Goal: Navigation & Orientation: Find specific page/section

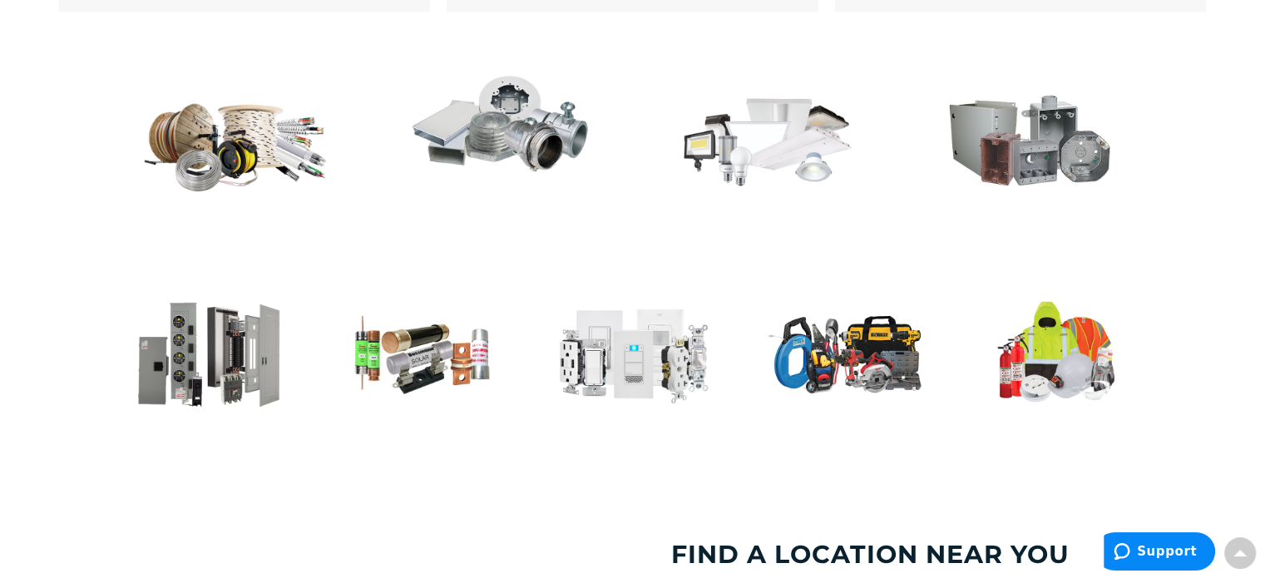
type input "Recreation Department, [STREET_ADDRESS][US_STATE]"
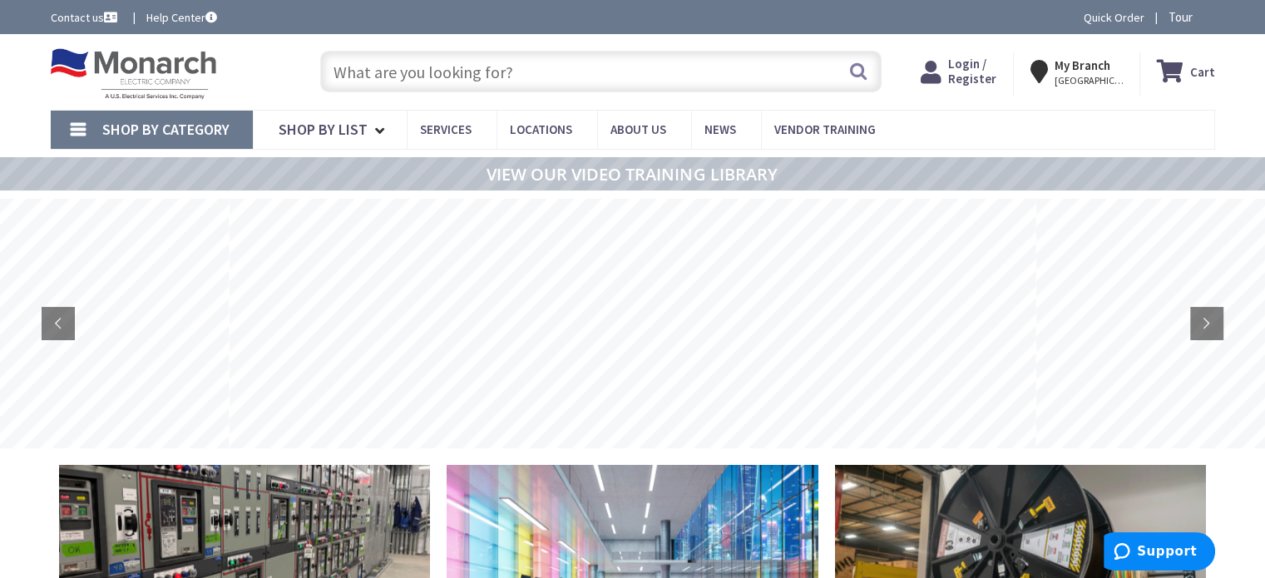
click at [212, 129] on span "Shop By Category" at bounding box center [165, 129] width 127 height 19
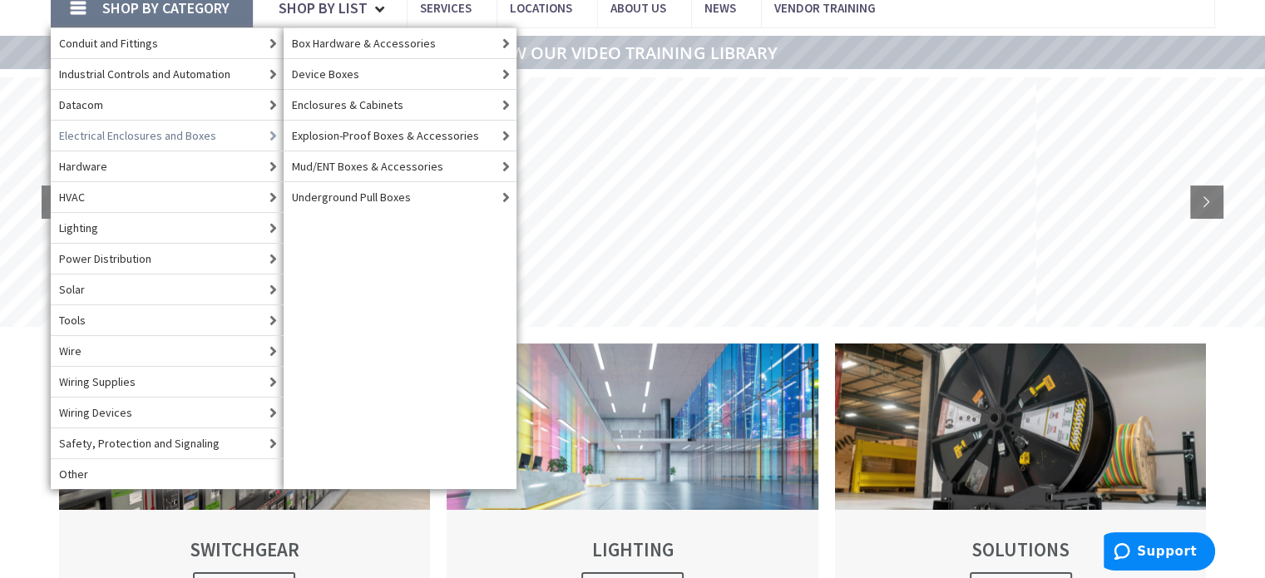
scroll to position [123, 0]
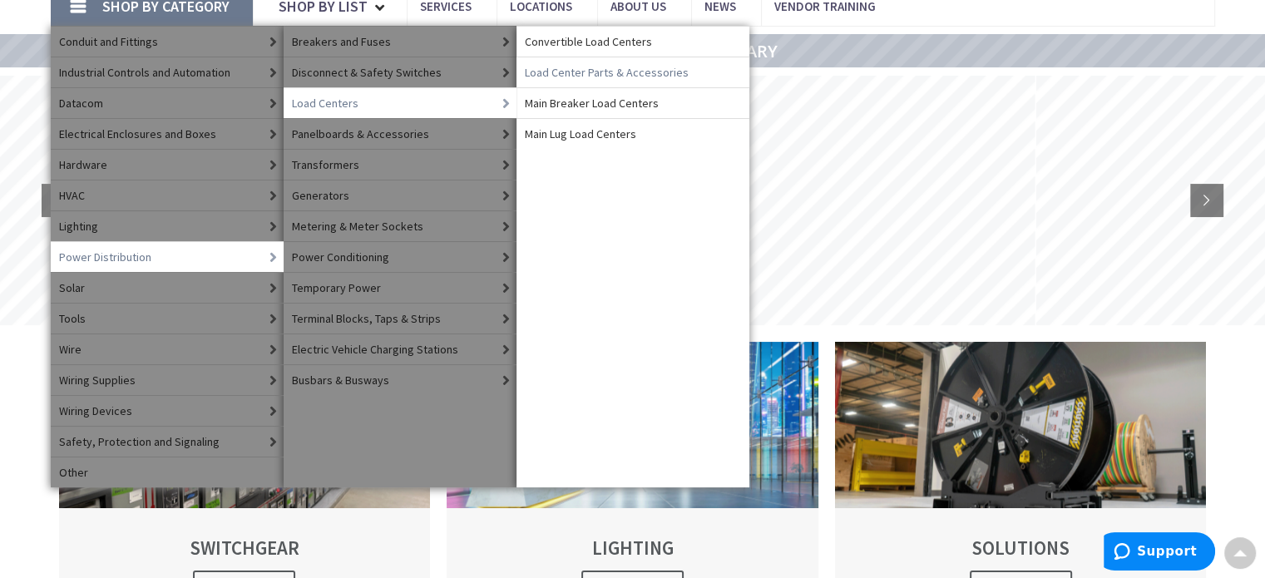
click at [590, 76] on span "Load Center Parts & Accessories" at bounding box center [607, 72] width 164 height 17
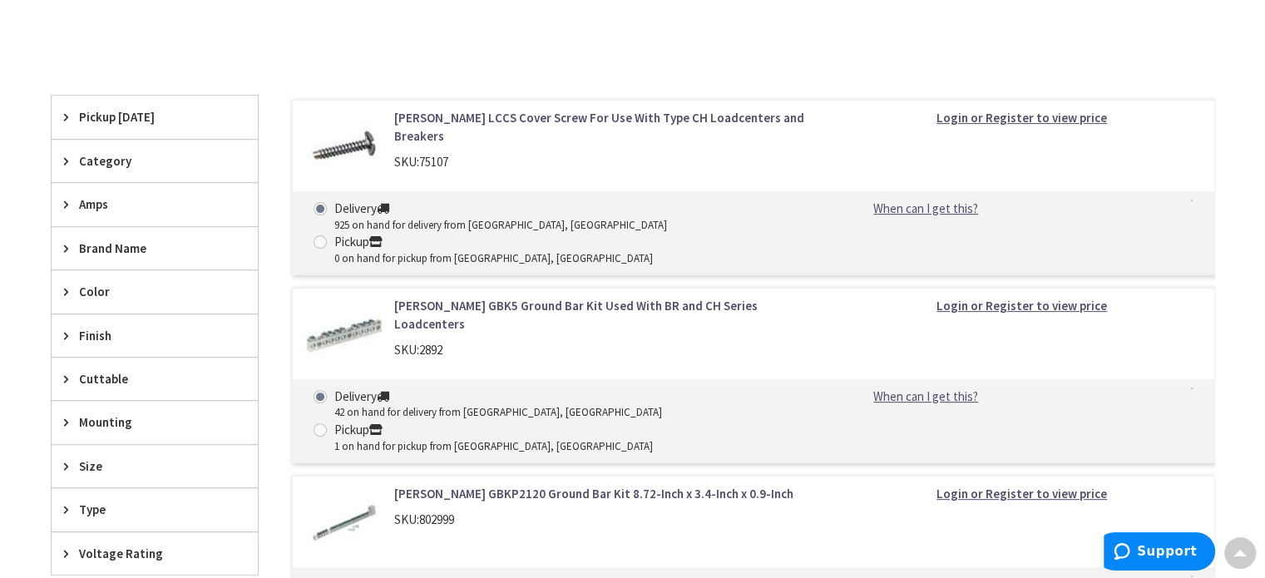
scroll to position [447, 0]
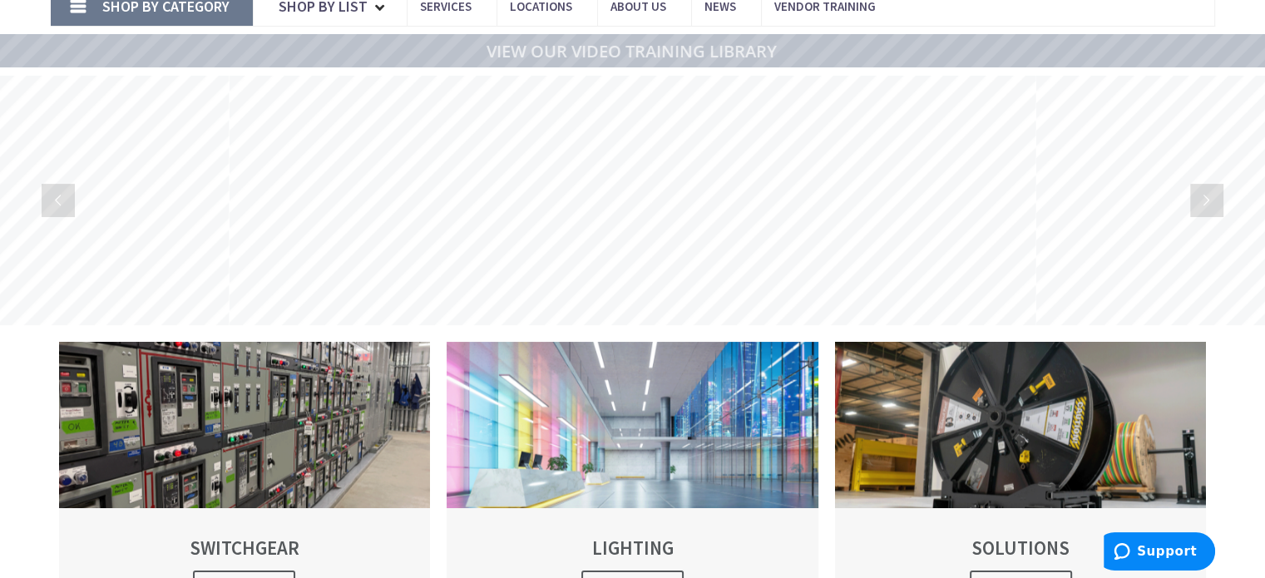
click at [155, 9] on span "Shop By Category" at bounding box center [165, 6] width 127 height 19
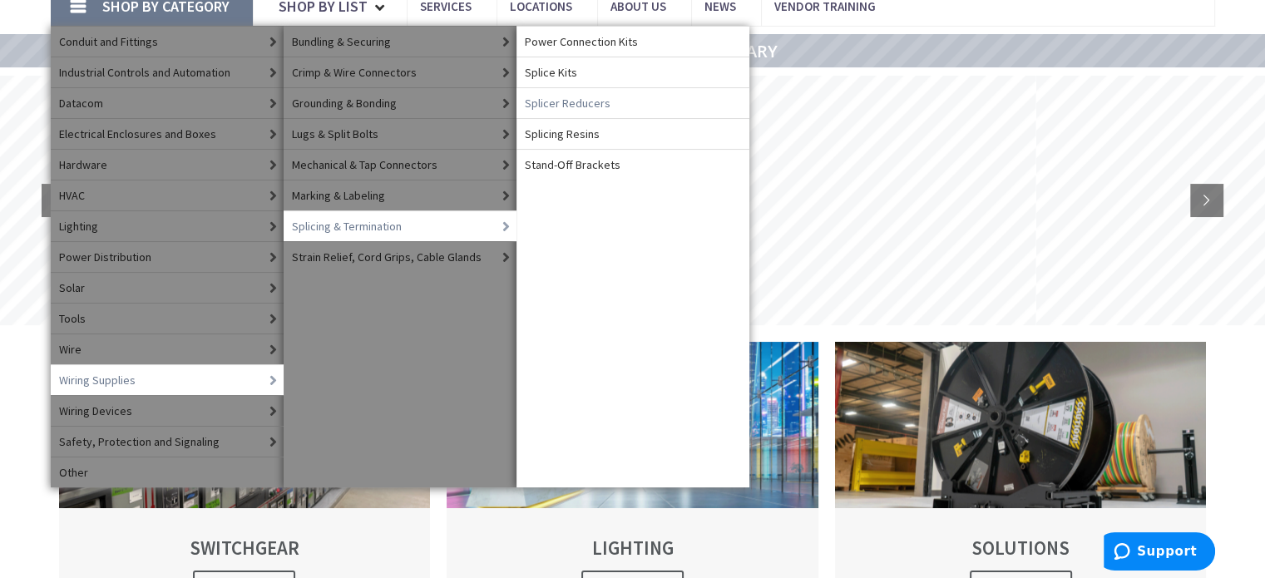
click at [583, 106] on span "Splicer Reducers" at bounding box center [568, 103] width 86 height 17
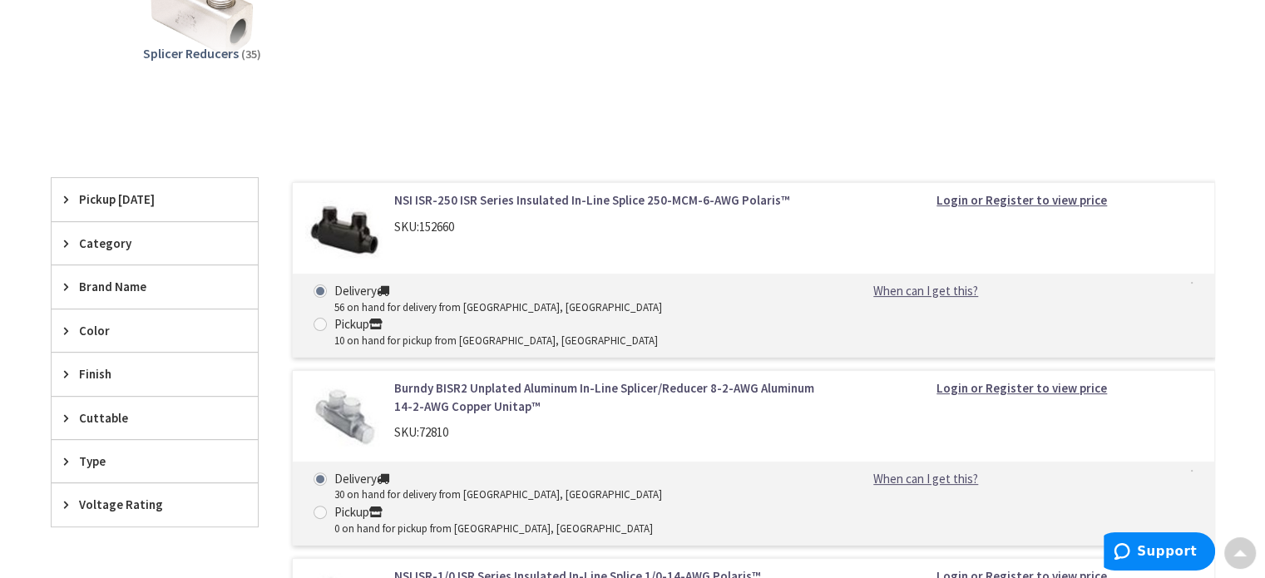
scroll to position [376, 0]
click at [60, 247] on div "Category" at bounding box center [155, 243] width 206 height 42
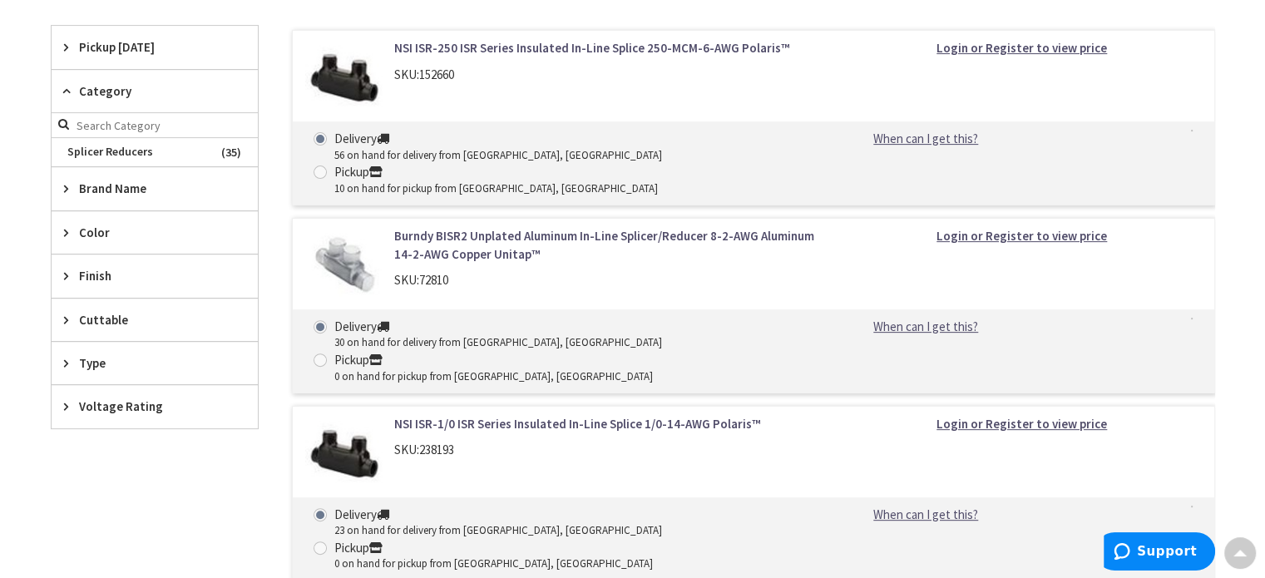
scroll to position [529, 0]
click at [61, 356] on div "Type" at bounding box center [155, 362] width 206 height 42
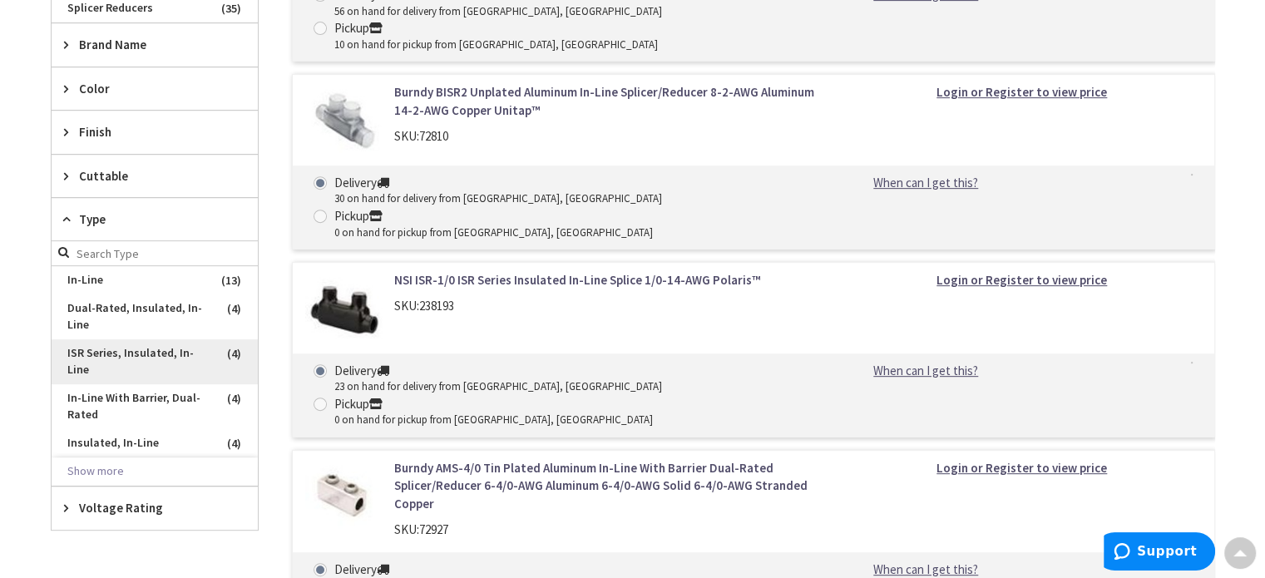
scroll to position [675, 0]
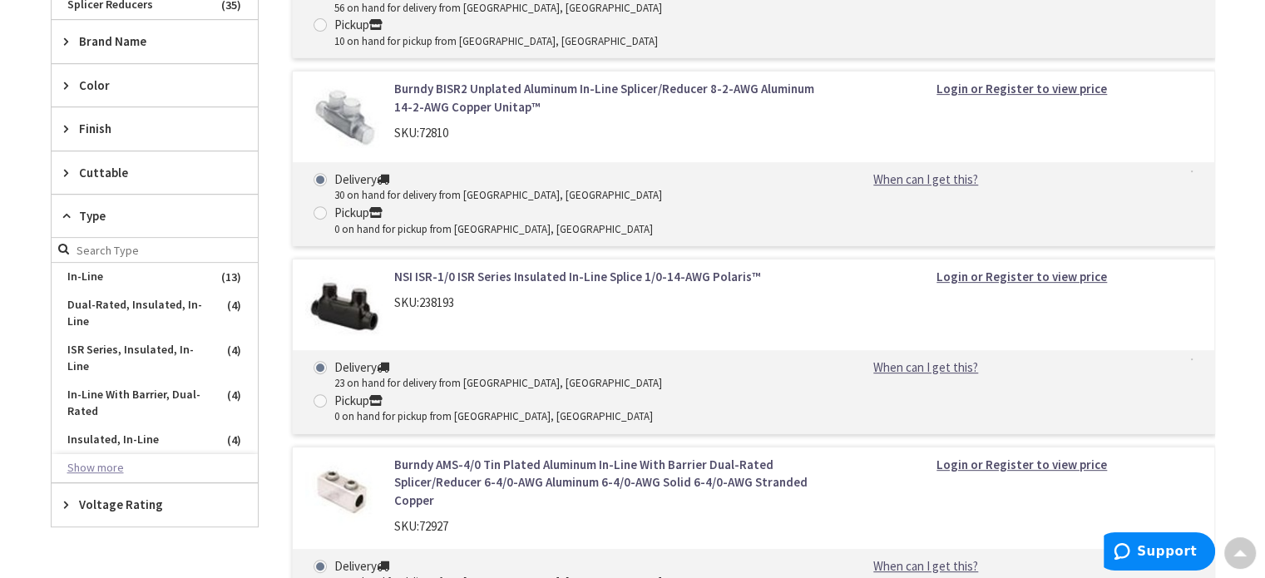
click at [126, 459] on button "Show more" at bounding box center [155, 468] width 206 height 28
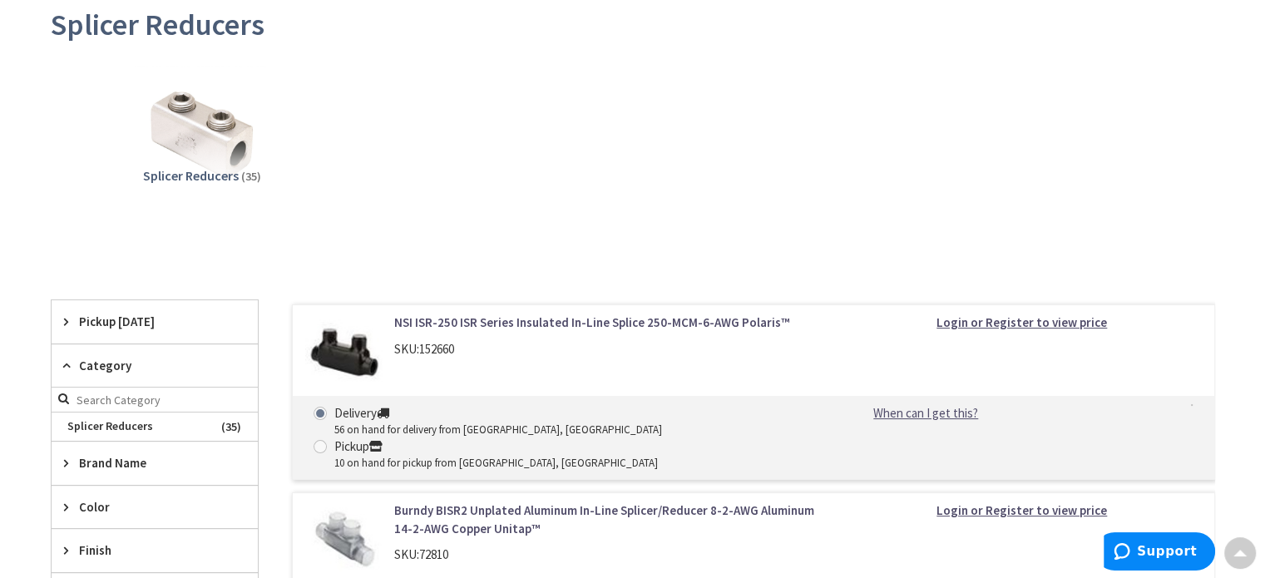
scroll to position [0, 0]
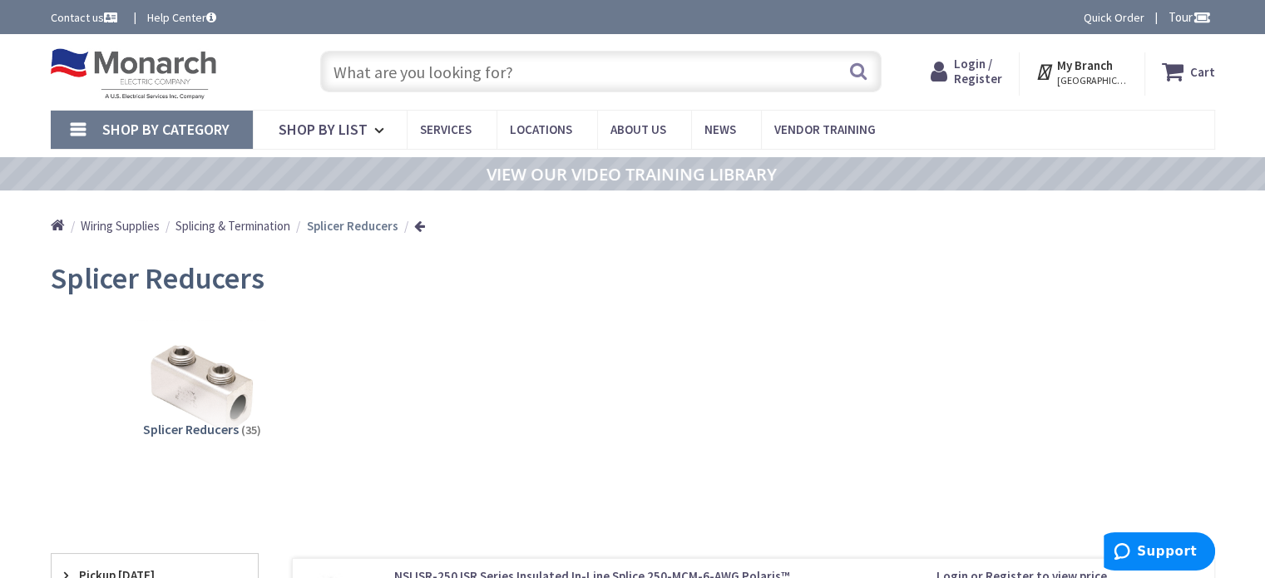
click at [178, 122] on span "Shop By Category" at bounding box center [165, 129] width 127 height 19
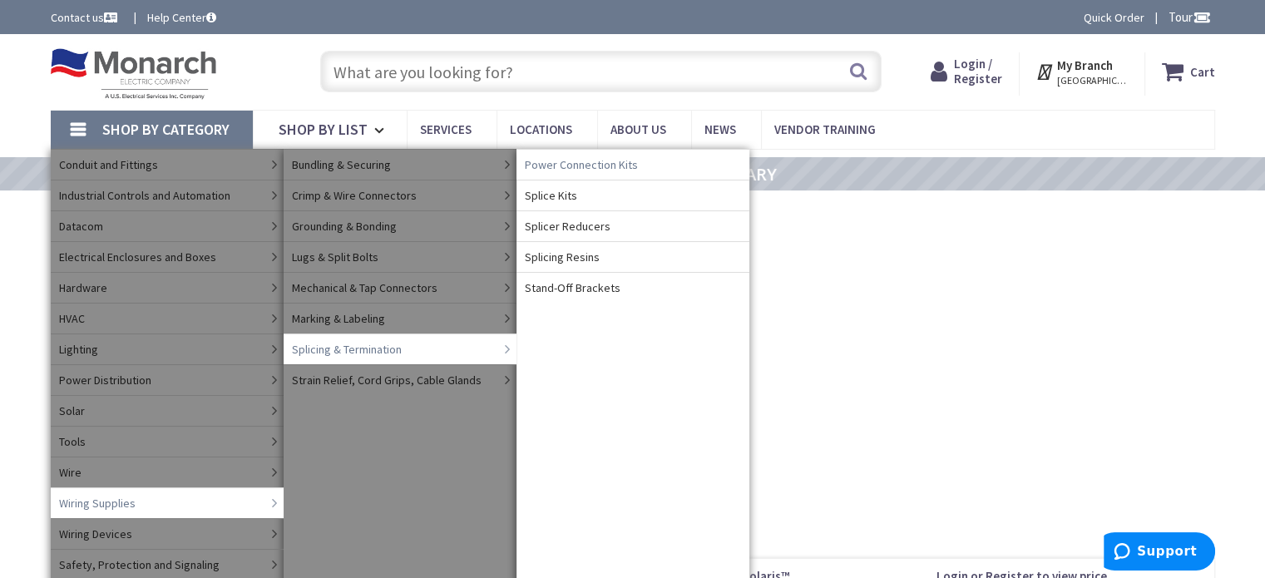
click at [622, 168] on span "Power Connection Kits" at bounding box center [581, 164] width 113 height 17
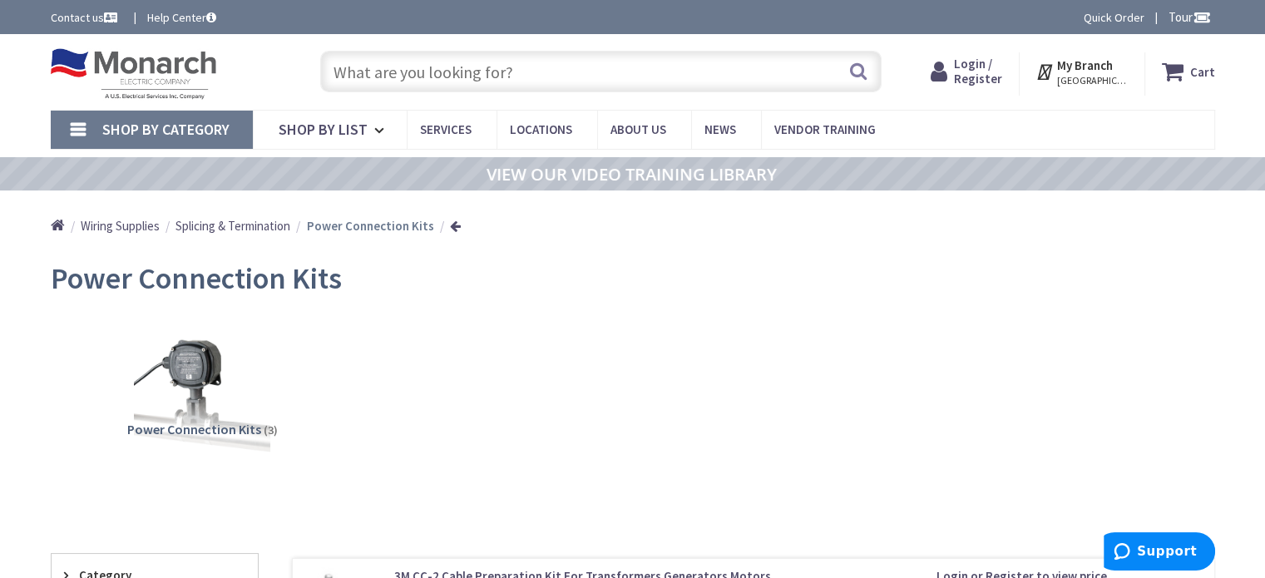
click at [180, 136] on span "Shop By Category" at bounding box center [165, 129] width 127 height 19
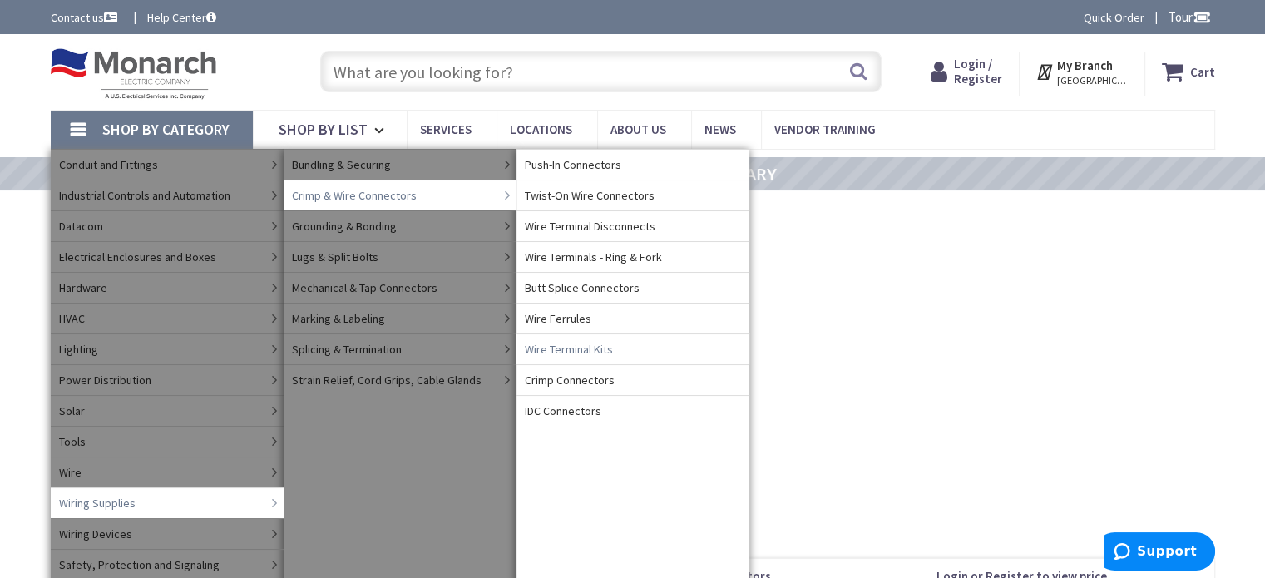
click at [563, 338] on link "Wire Terminal Kits" at bounding box center [632, 348] width 233 height 31
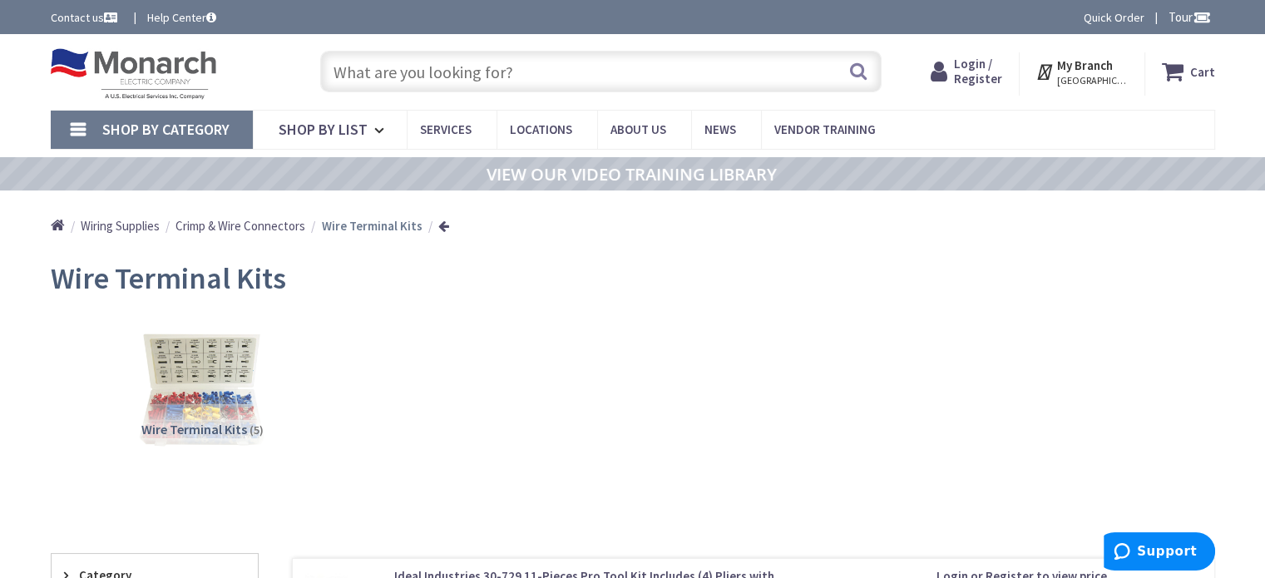
click at [173, 129] on span "Shop By Category" at bounding box center [165, 129] width 127 height 19
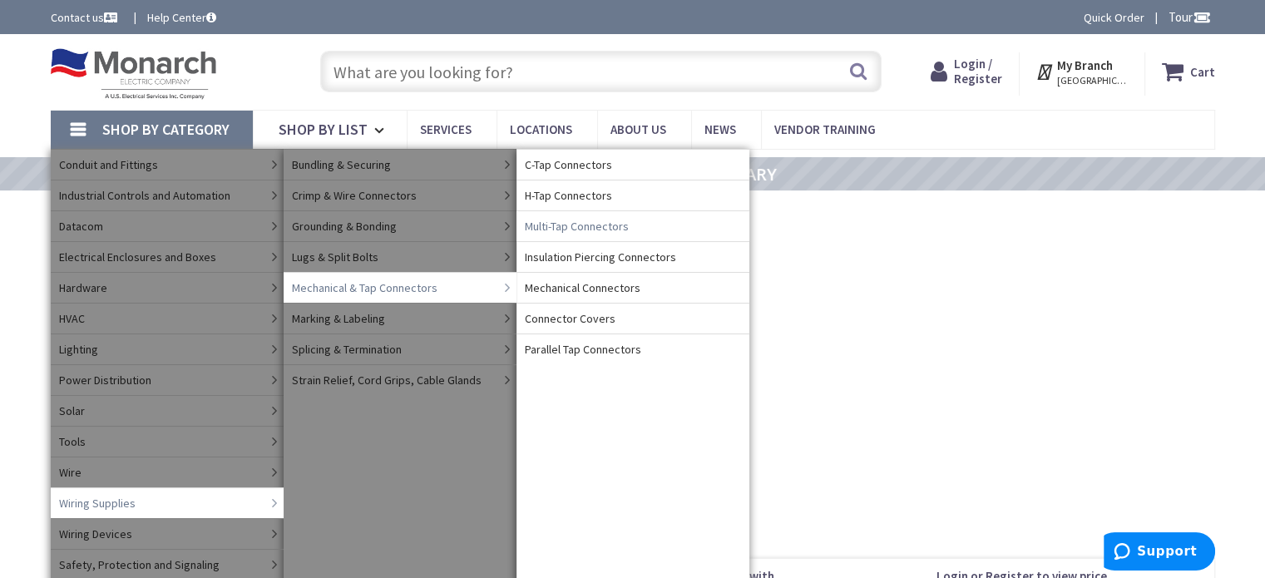
click at [575, 220] on span "Multi-Tap Connectors" at bounding box center [577, 226] width 104 height 17
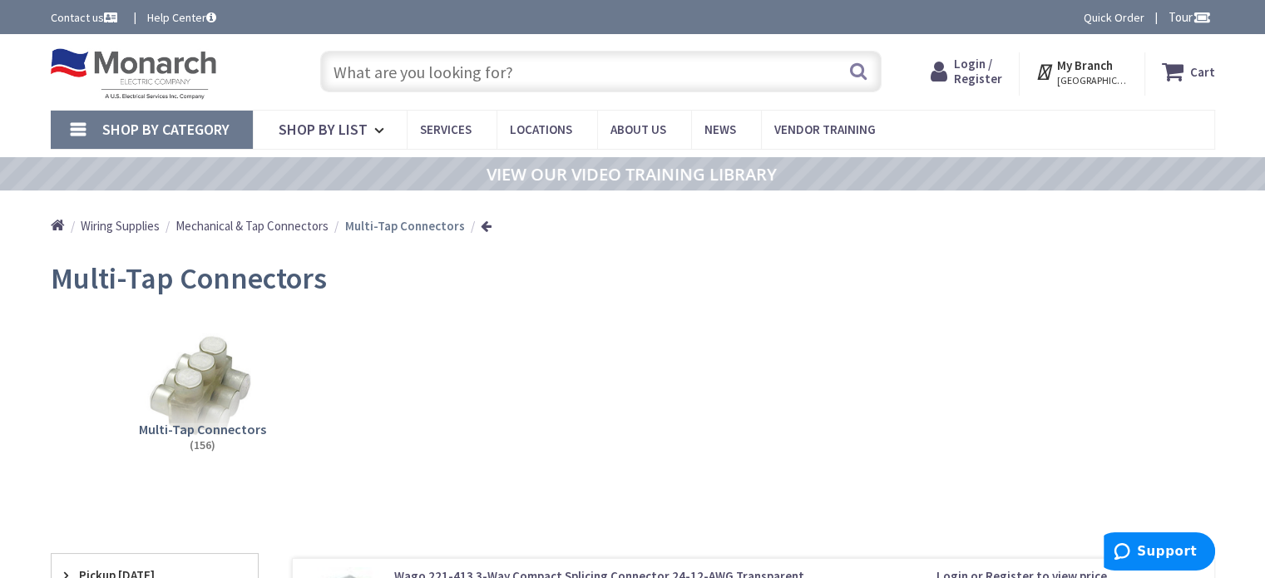
click at [178, 128] on span "Shop By Category" at bounding box center [165, 129] width 127 height 19
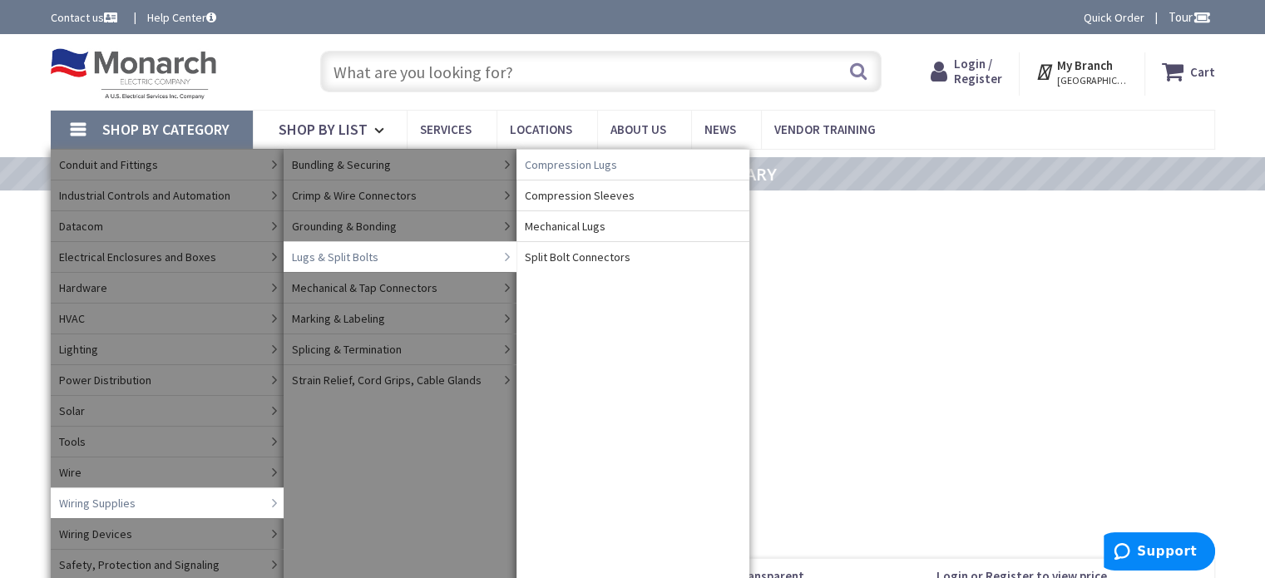
click at [600, 169] on span "Compression Lugs" at bounding box center [571, 164] width 92 height 17
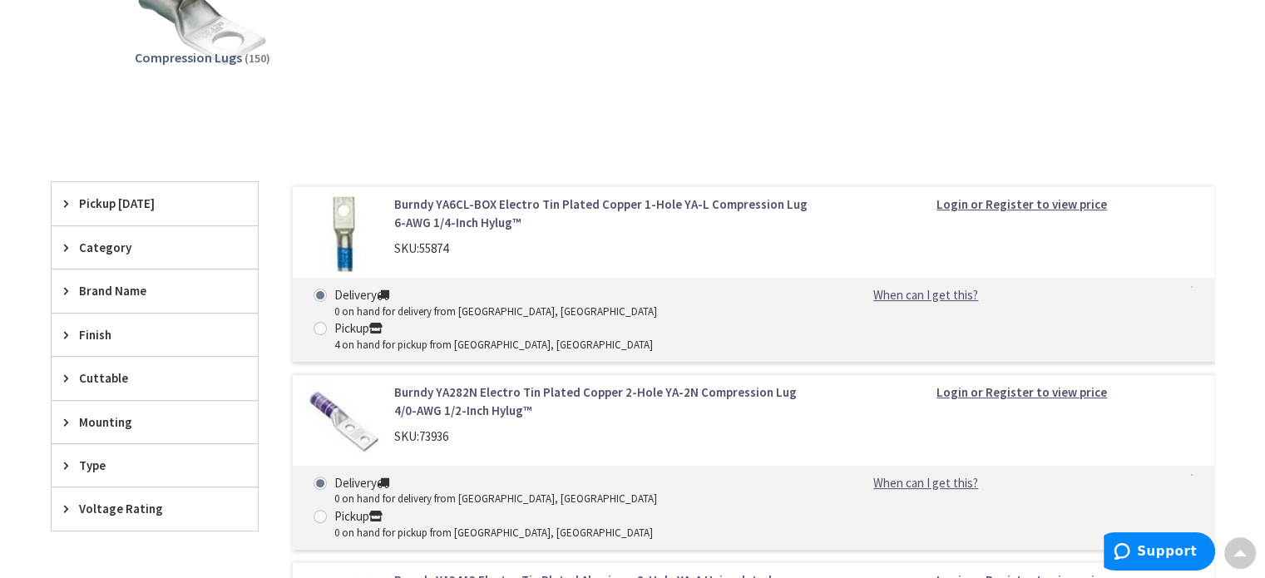
scroll to position [371, 0]
